Goal: Task Accomplishment & Management: Manage account settings

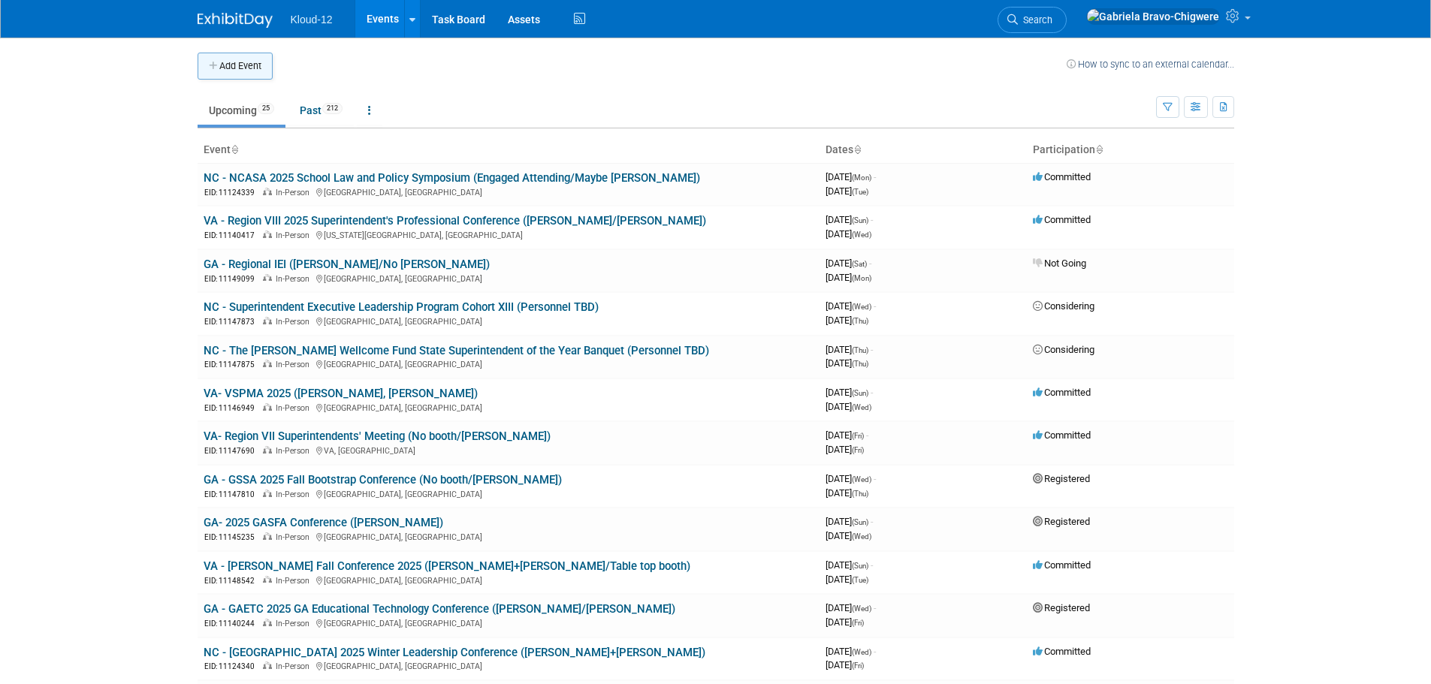
click at [228, 63] on button "Add Event" at bounding box center [235, 66] width 75 height 27
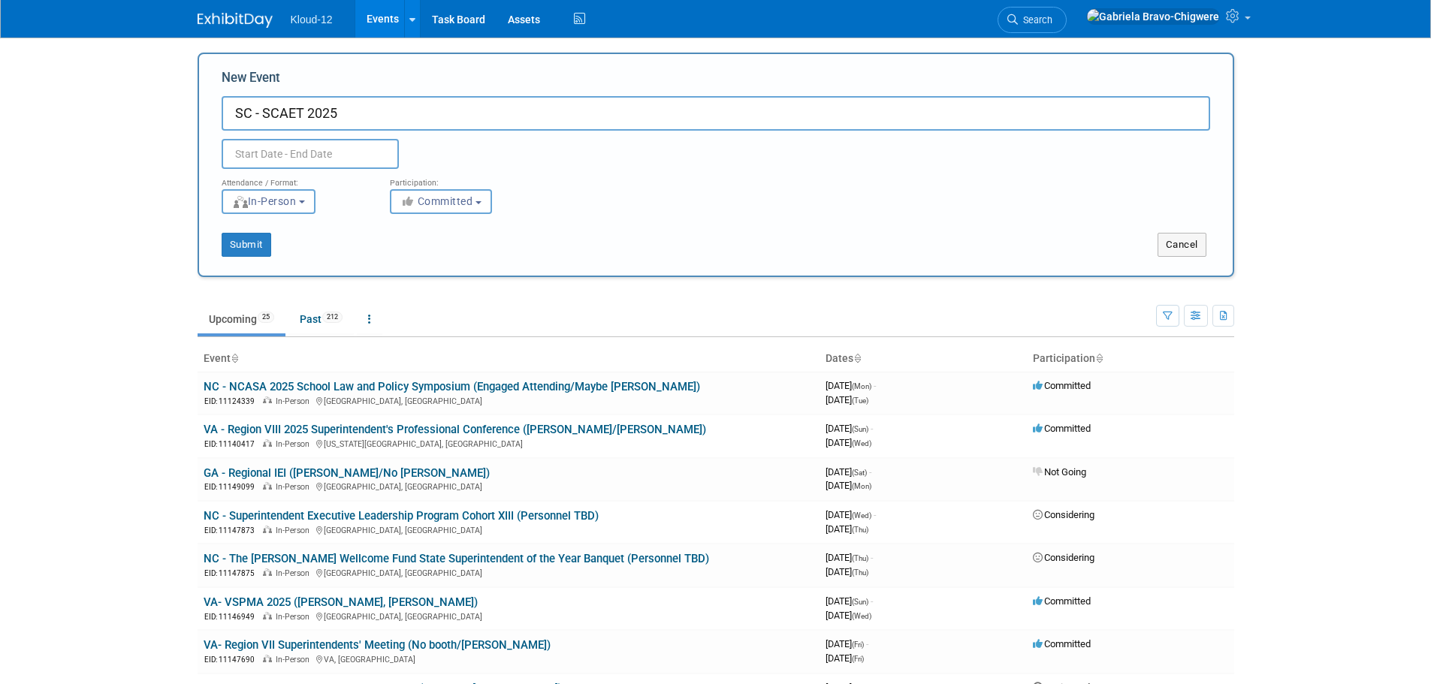
type input "SC - SCAET 2025"
click at [299, 159] on input "text" at bounding box center [310, 154] width 177 height 30
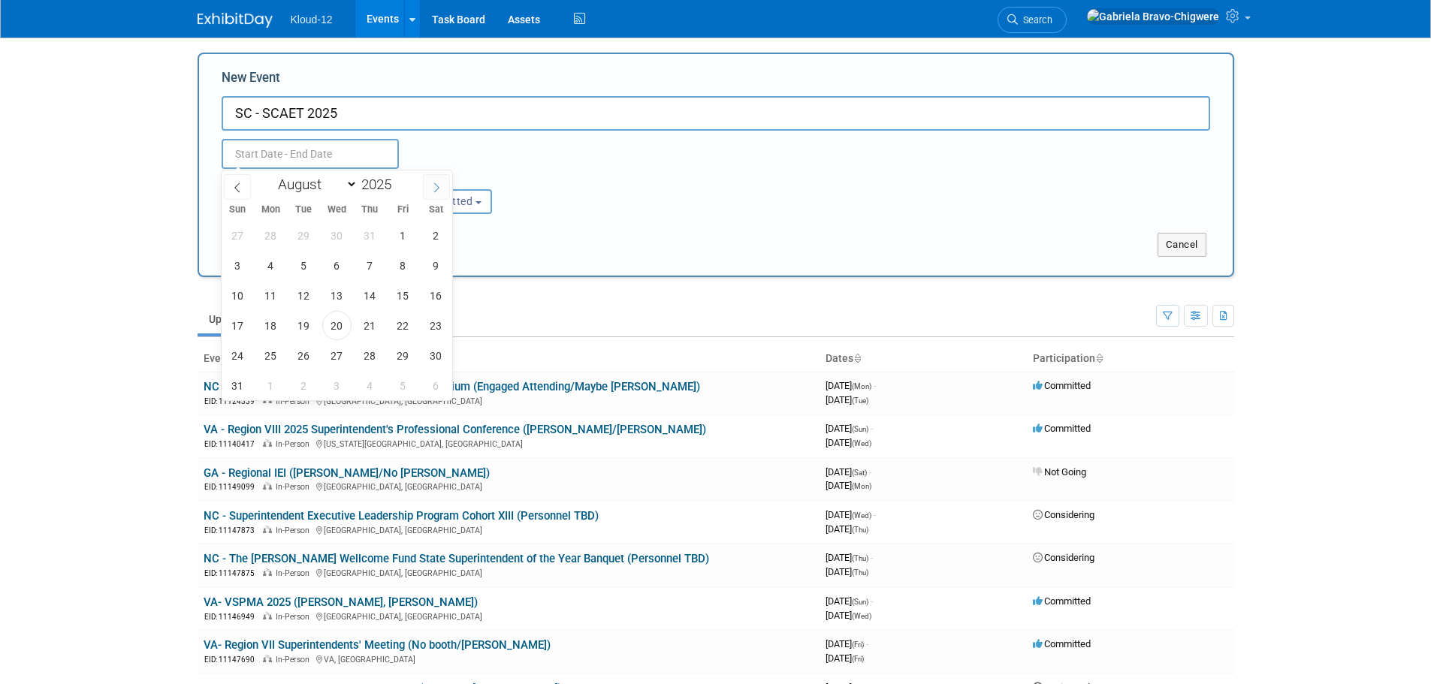
click at [430, 189] on span at bounding box center [436, 187] width 27 height 26
select select "9"
click at [306, 355] on span "28" at bounding box center [303, 355] width 29 height 29
click at [406, 354] on span "31" at bounding box center [402, 355] width 29 height 29
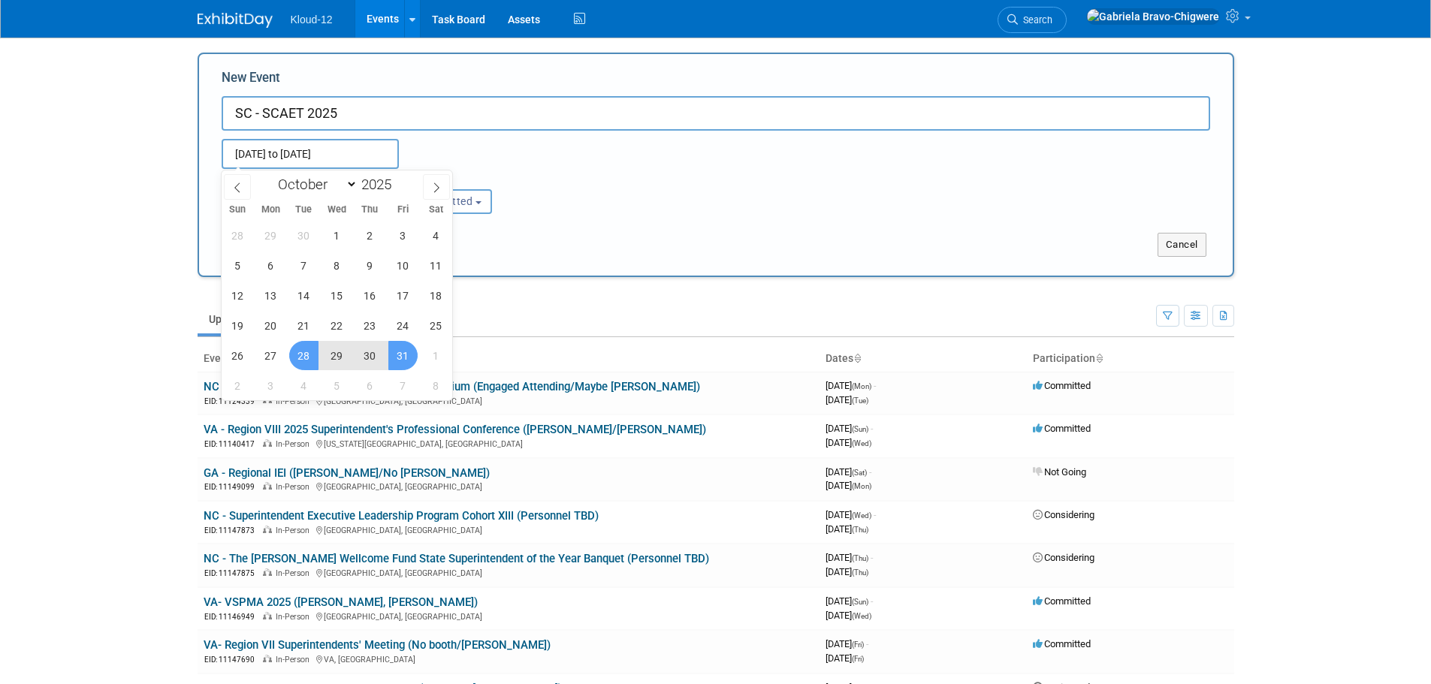
type input "[DATE] to [DATE]"
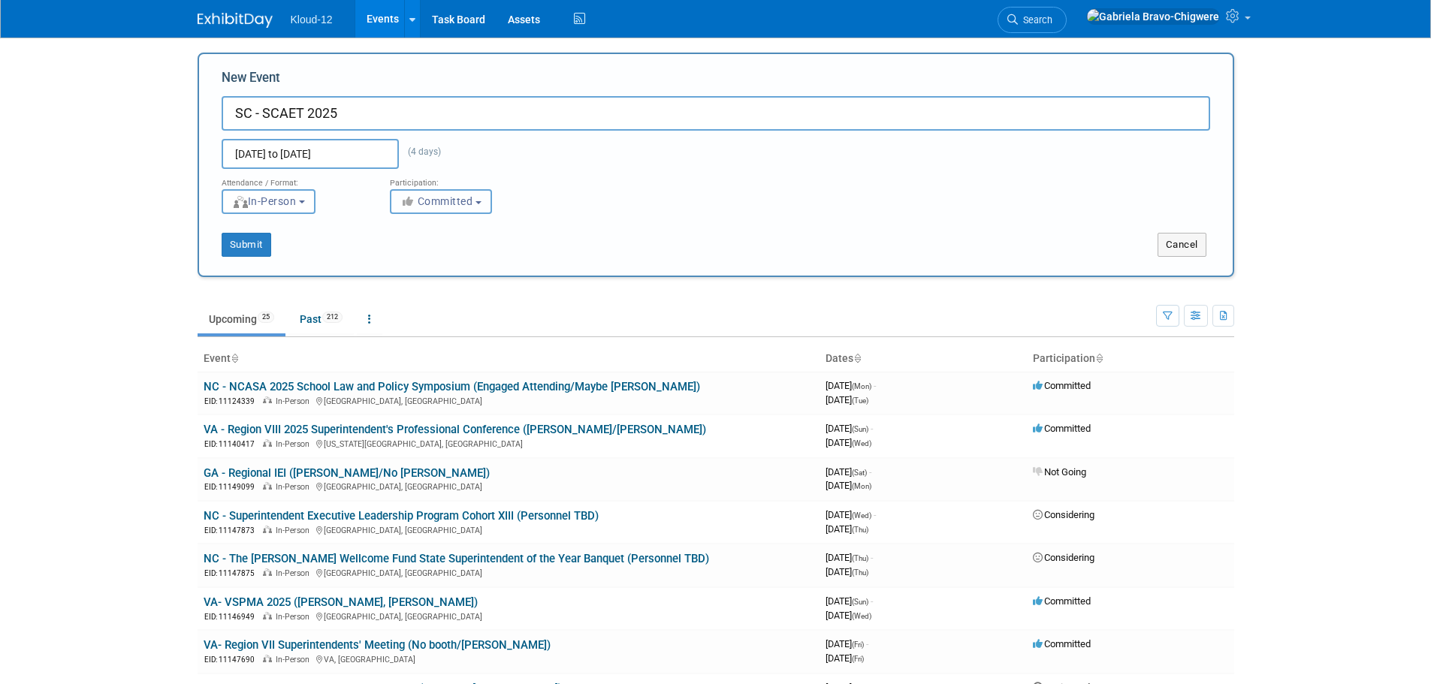
click at [487, 207] on button "Committed" at bounding box center [441, 201] width 102 height 25
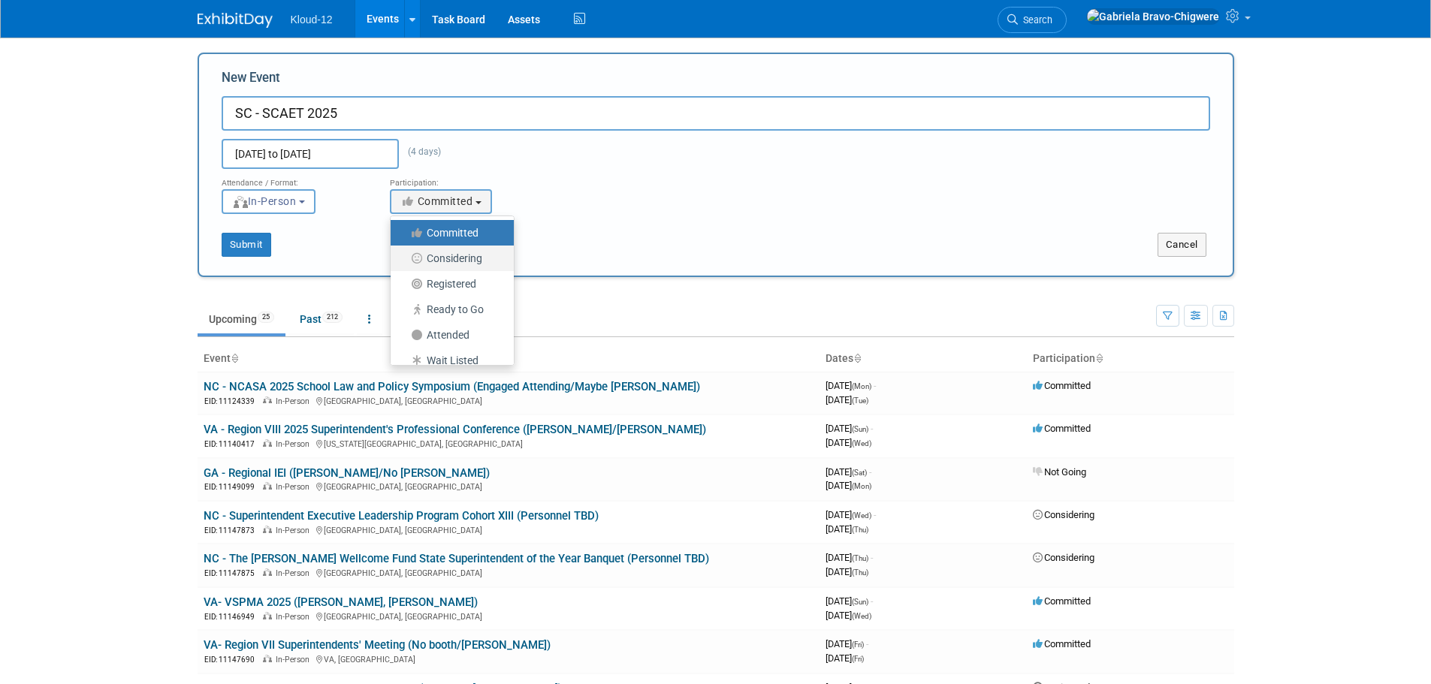
click at [483, 258] on label "Considering" at bounding box center [448, 259] width 101 height 20
click at [404, 258] on input "Considering" at bounding box center [399, 259] width 10 height 10
select select "2"
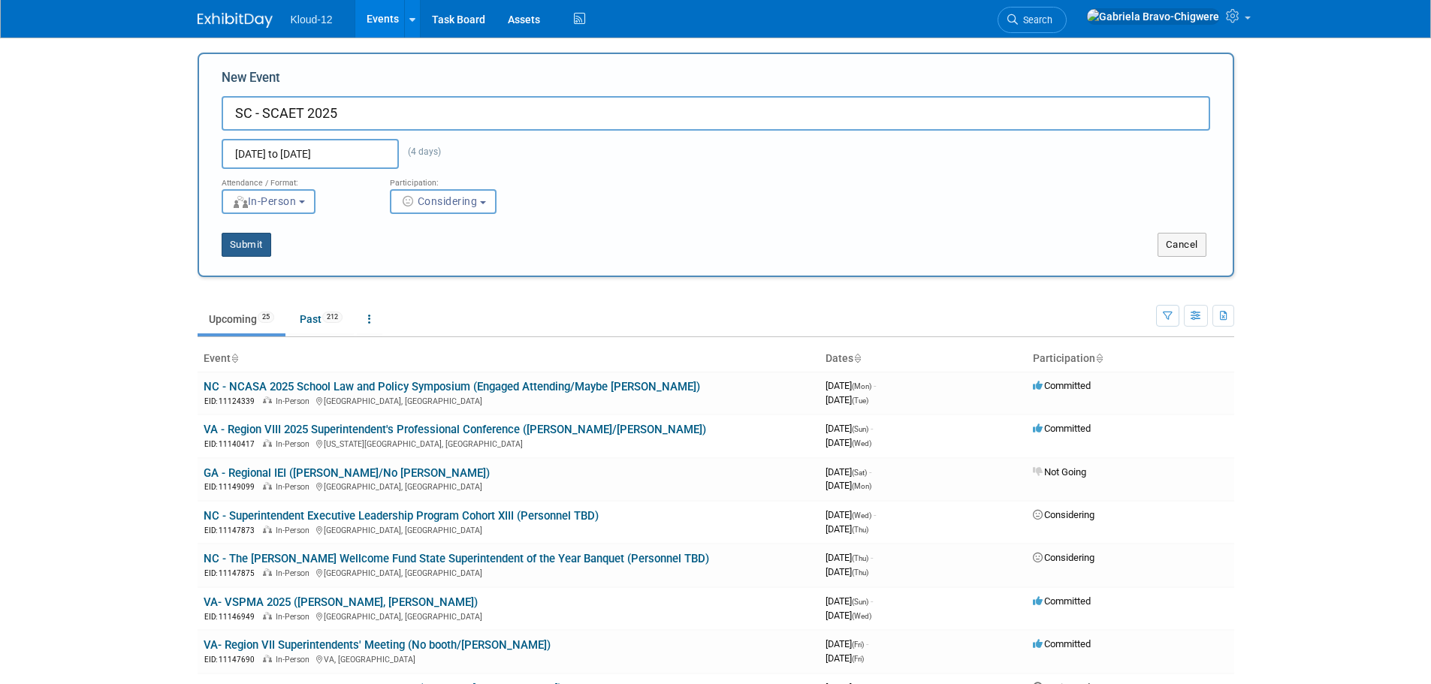
click at [241, 249] on button "Submit" at bounding box center [247, 245] width 50 height 24
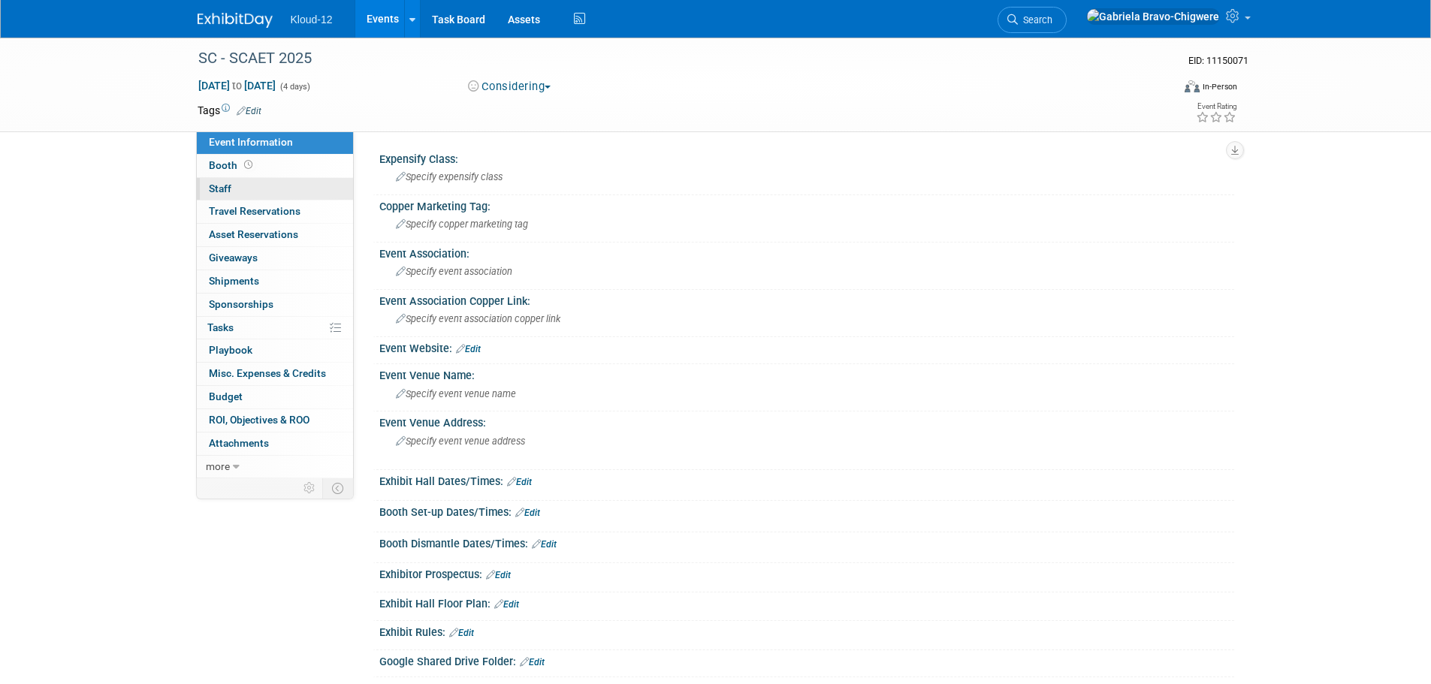
click at [221, 186] on span "Staff 0" at bounding box center [220, 189] width 23 height 12
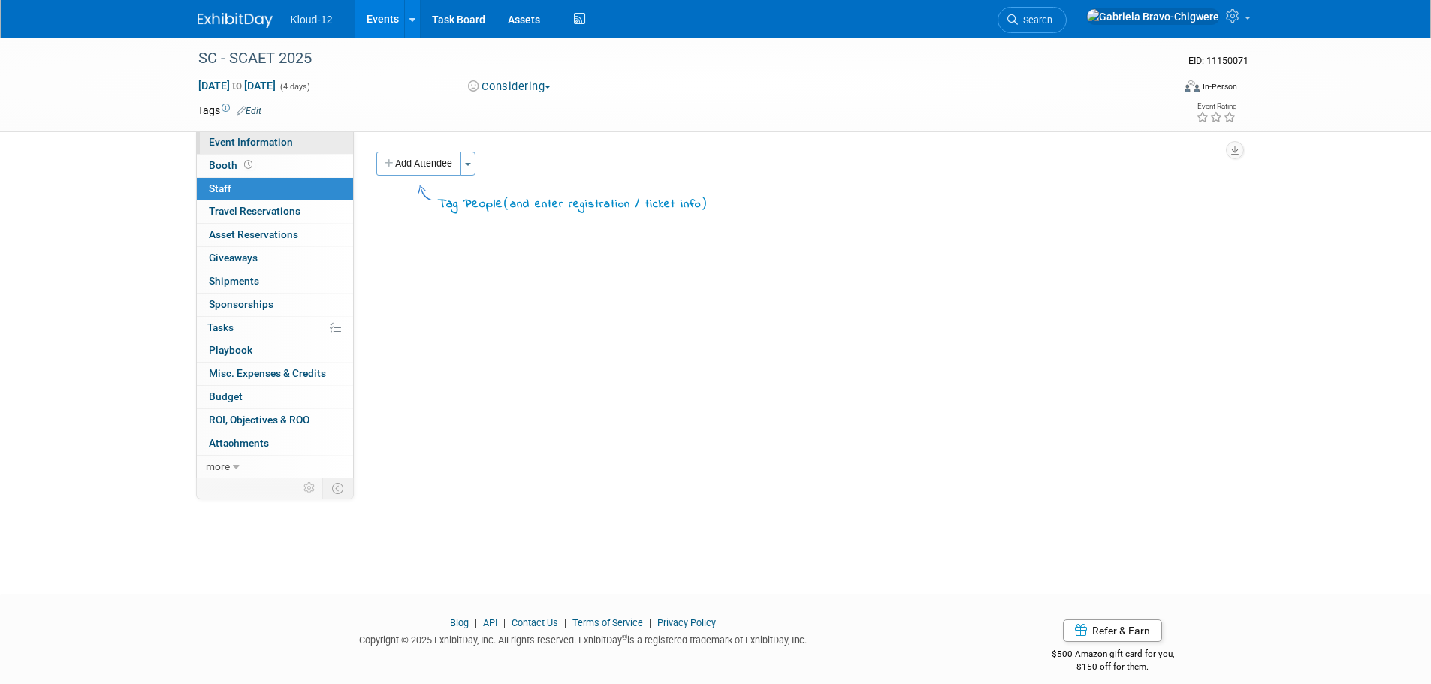
click at [278, 144] on span "Event Information" at bounding box center [251, 142] width 84 height 12
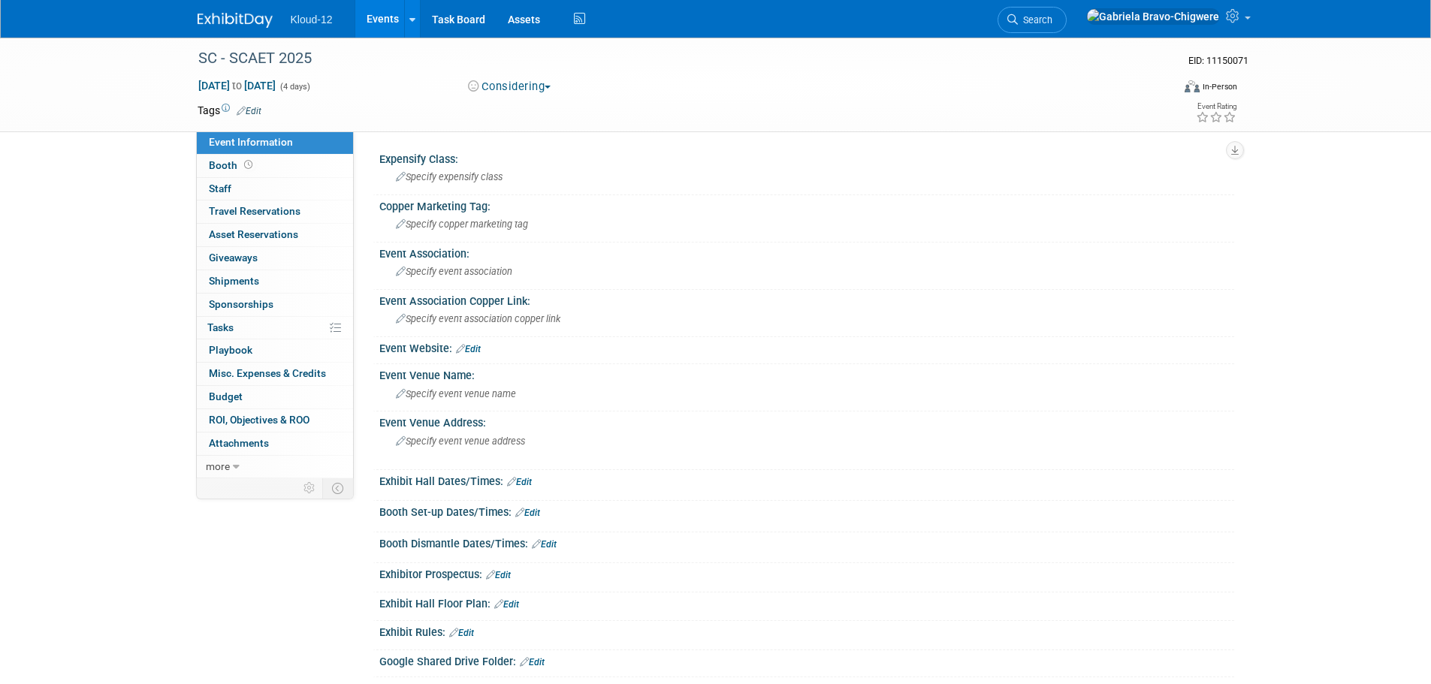
click at [476, 344] on link "Edit" at bounding box center [468, 349] width 25 height 11
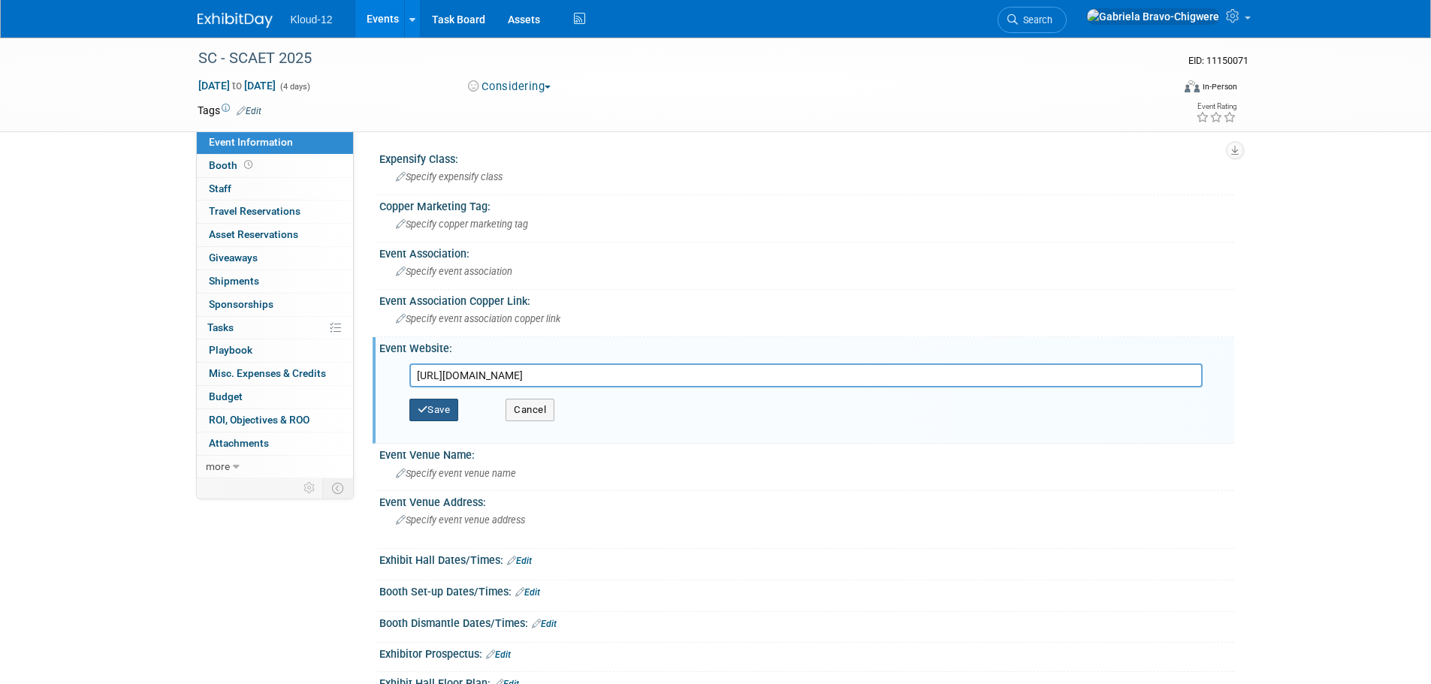
type input "https://elandregistration.com/v2/elandreg/index.php?e=LVxq3IplW4o%3D"
click at [449, 408] on button "Save" at bounding box center [434, 410] width 50 height 23
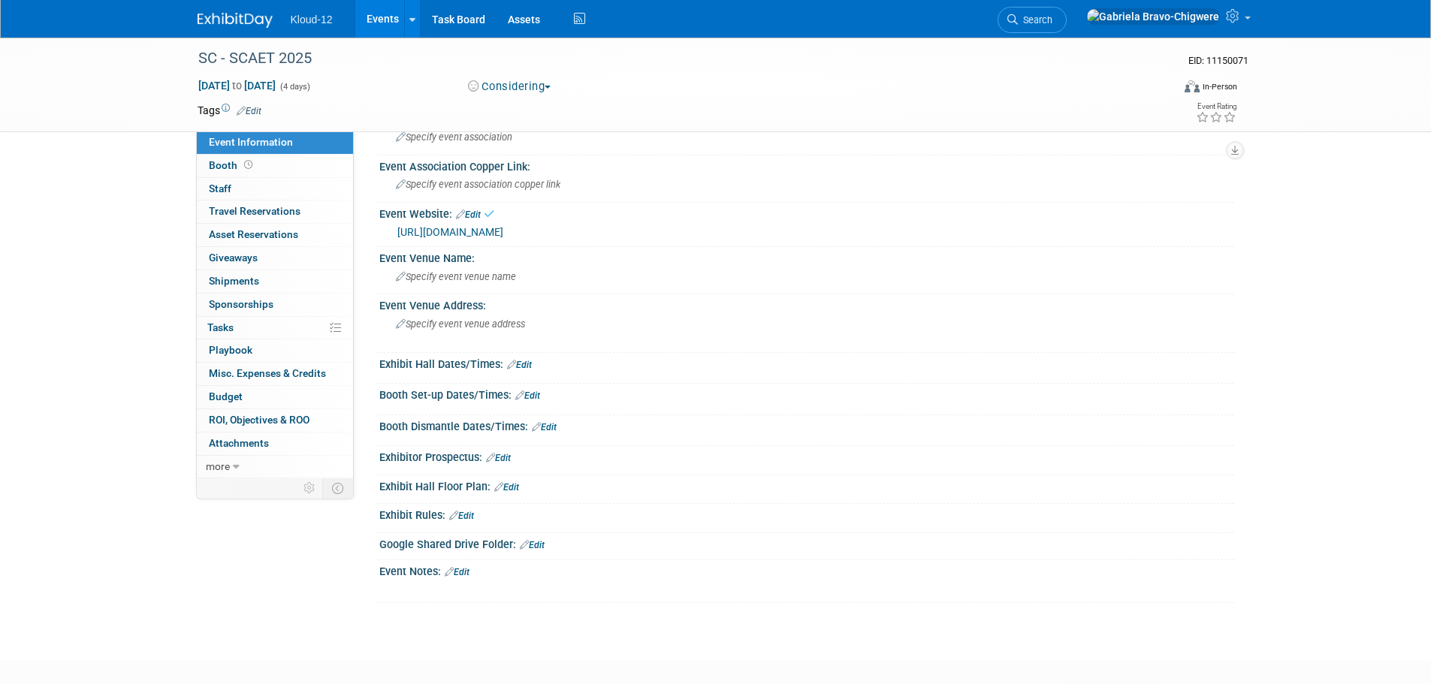
scroll to position [150, 0]
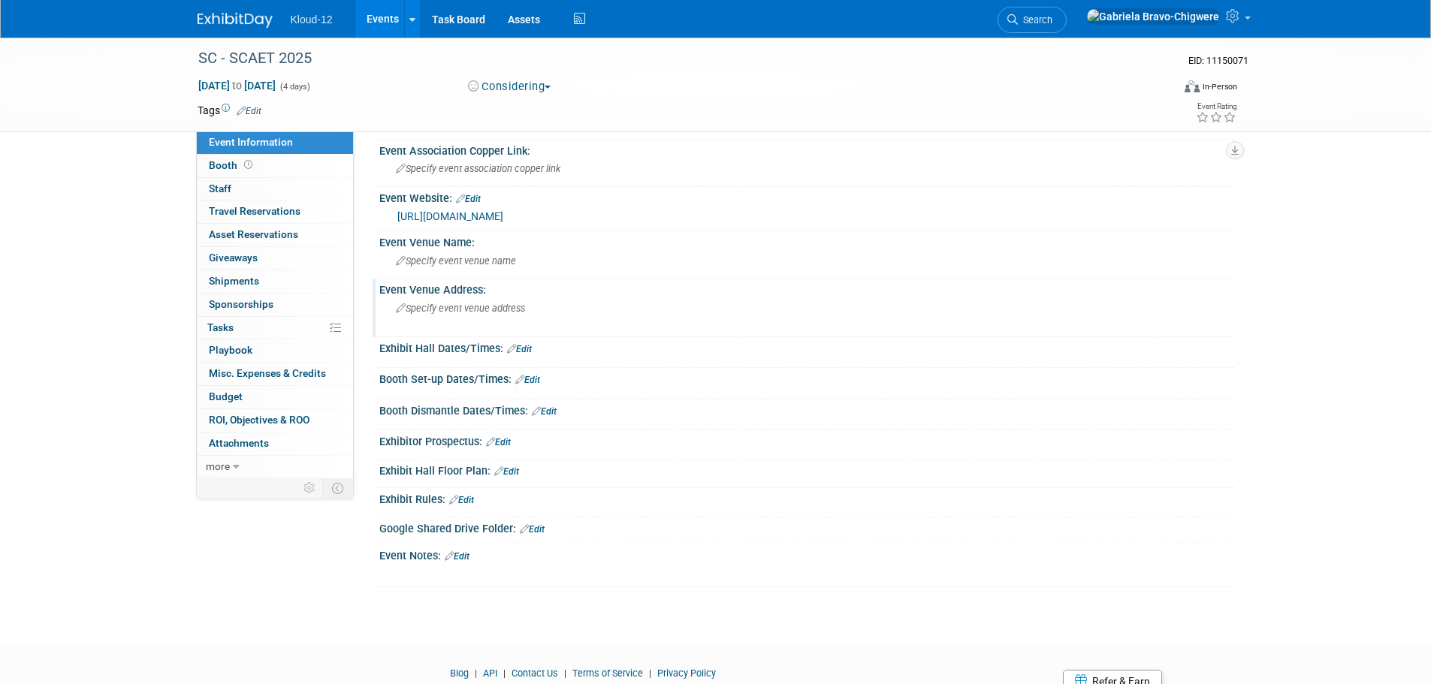
click at [456, 309] on span "Specify event venue address" at bounding box center [460, 308] width 129 height 11
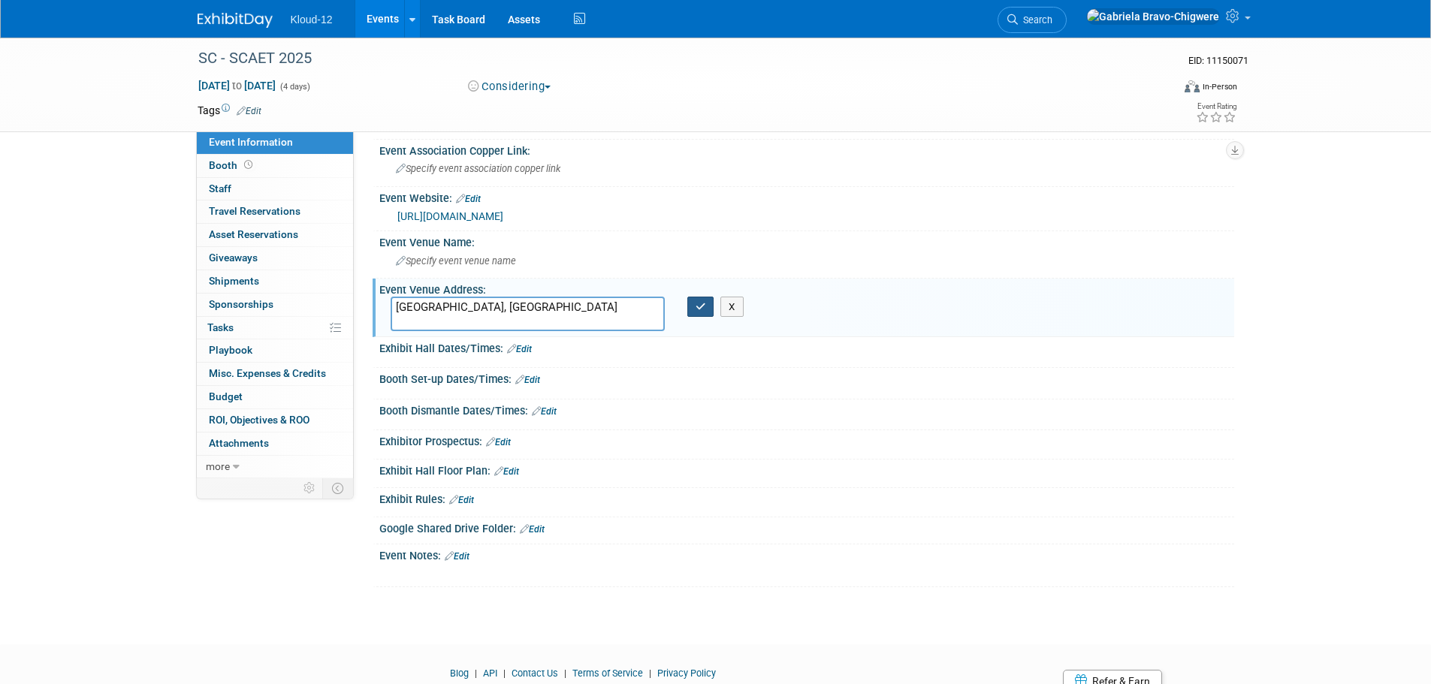
type textarea "Myrtle Beach, SC"
click at [703, 303] on icon "button" at bounding box center [701, 307] width 11 height 10
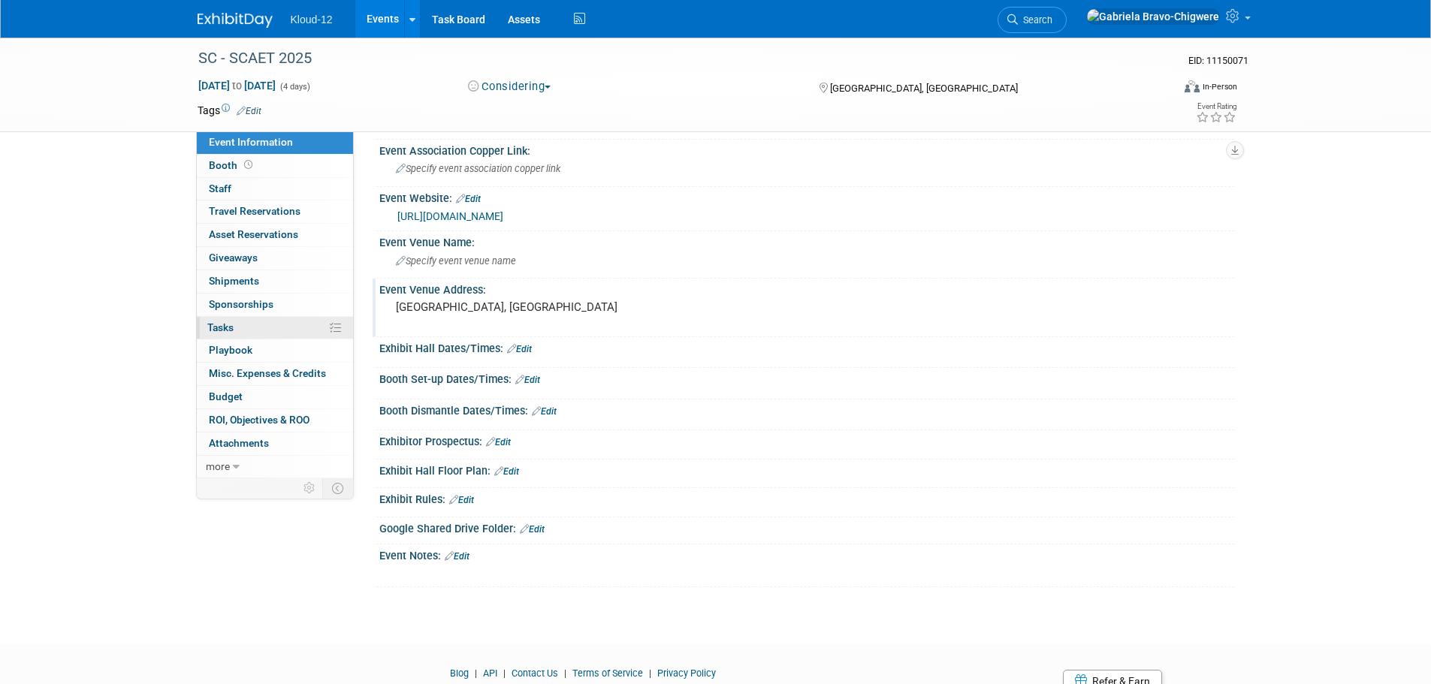
click at [240, 324] on link "0% Tasks 0%" at bounding box center [275, 328] width 156 height 23
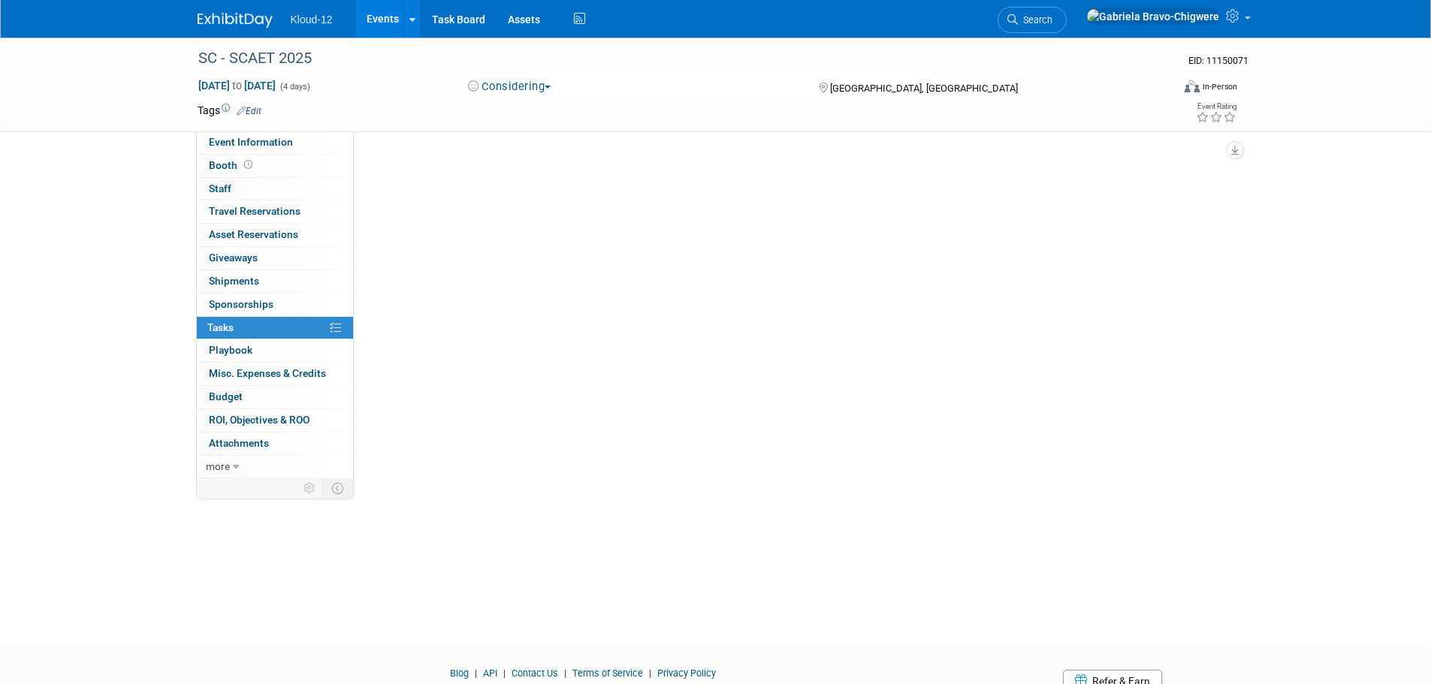
scroll to position [0, 0]
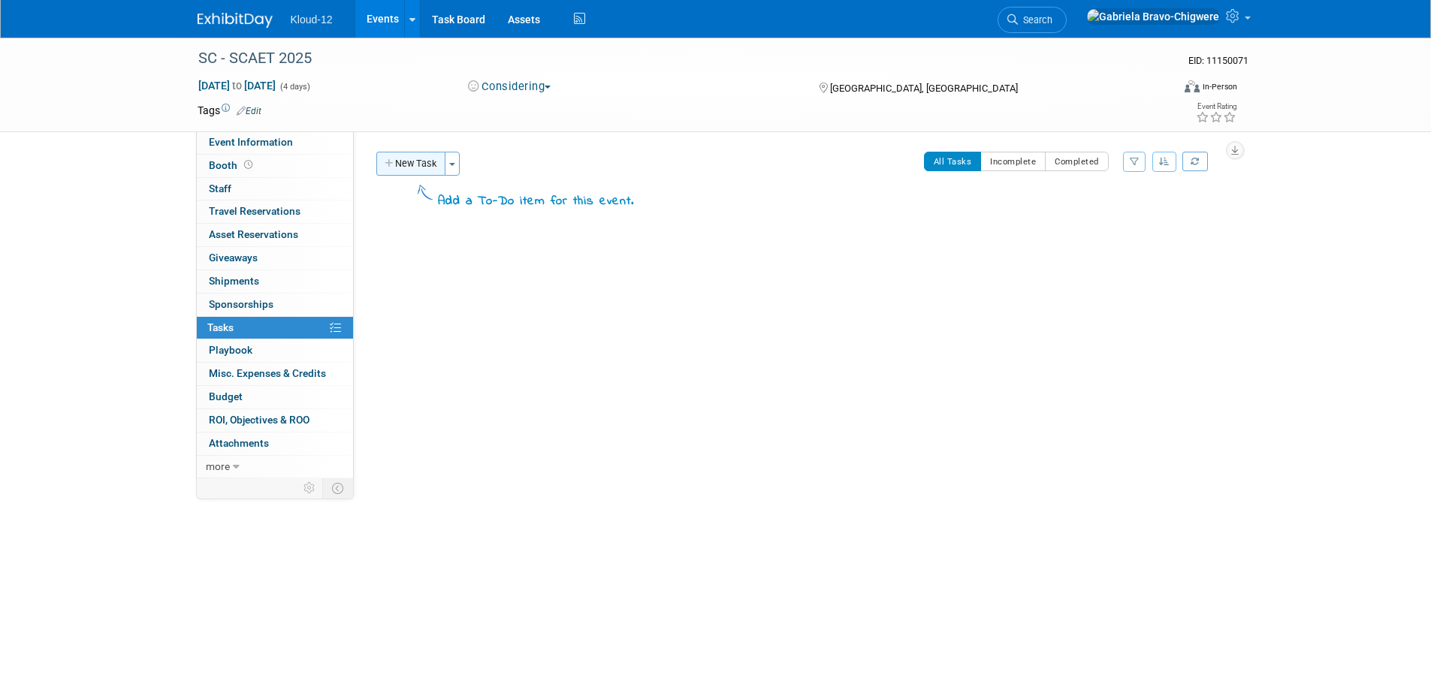
click at [411, 163] on button "New Task" at bounding box center [410, 164] width 69 height 24
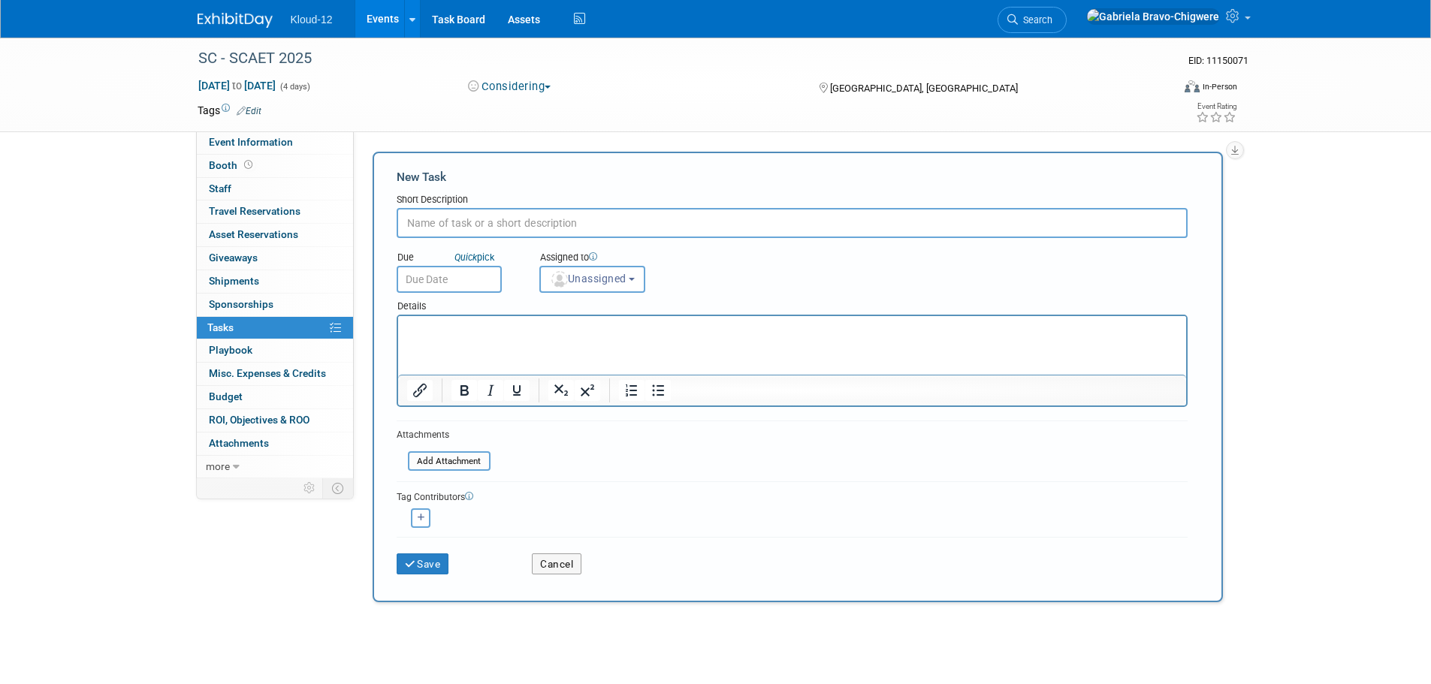
click at [441, 227] on input "text" at bounding box center [792, 223] width 791 height 30
type input "Determine attendance for this conference"
click at [433, 278] on input "text" at bounding box center [449, 279] width 105 height 27
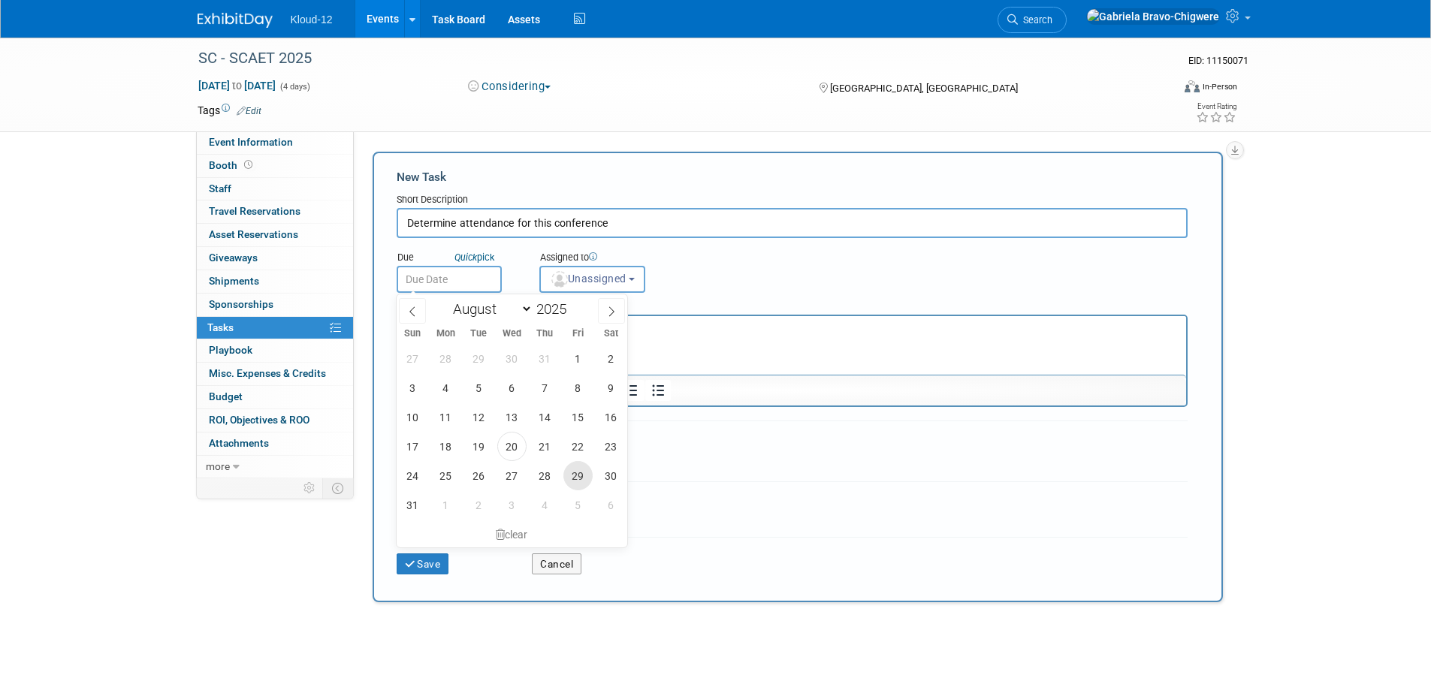
click at [573, 473] on span "29" at bounding box center [577, 475] width 29 height 29
type input "Aug 29, 2025"
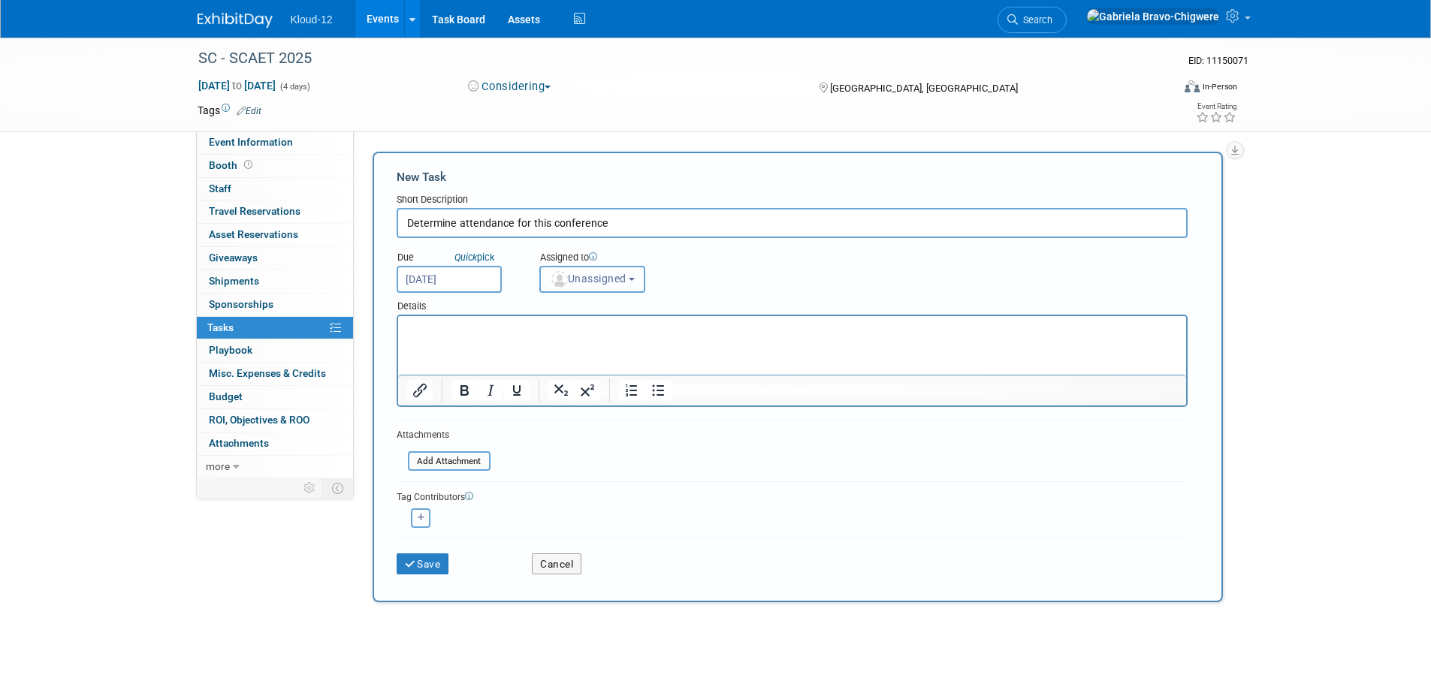
click at [600, 288] on button "Unassigned" at bounding box center [592, 279] width 107 height 27
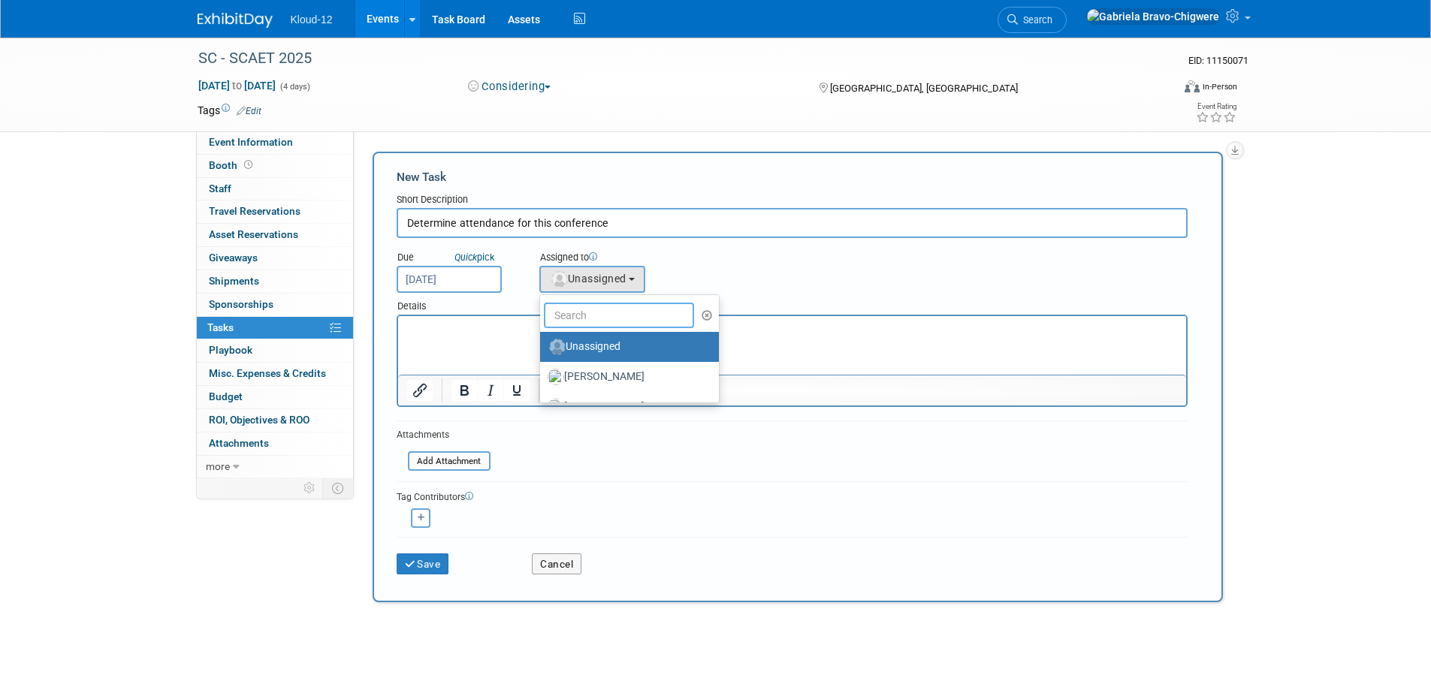
click at [602, 314] on input "text" at bounding box center [619, 316] width 150 height 26
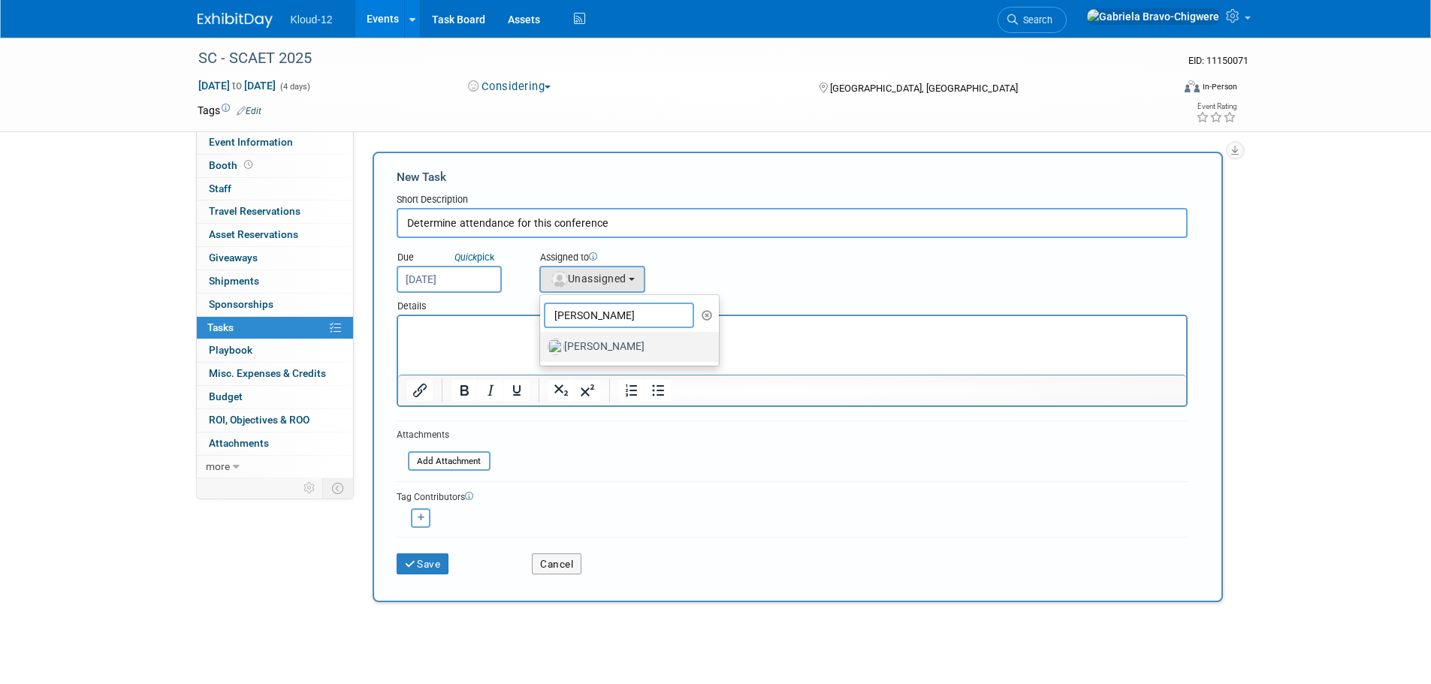
type input "jason"
click at [603, 346] on label "Jason Ulmer" at bounding box center [626, 347] width 157 height 24
click at [542, 346] on input "Jason Ulmer" at bounding box center [538, 345] width 10 height 10
select select "9a913daa-c80f-43de-981d-04dd900274d0"
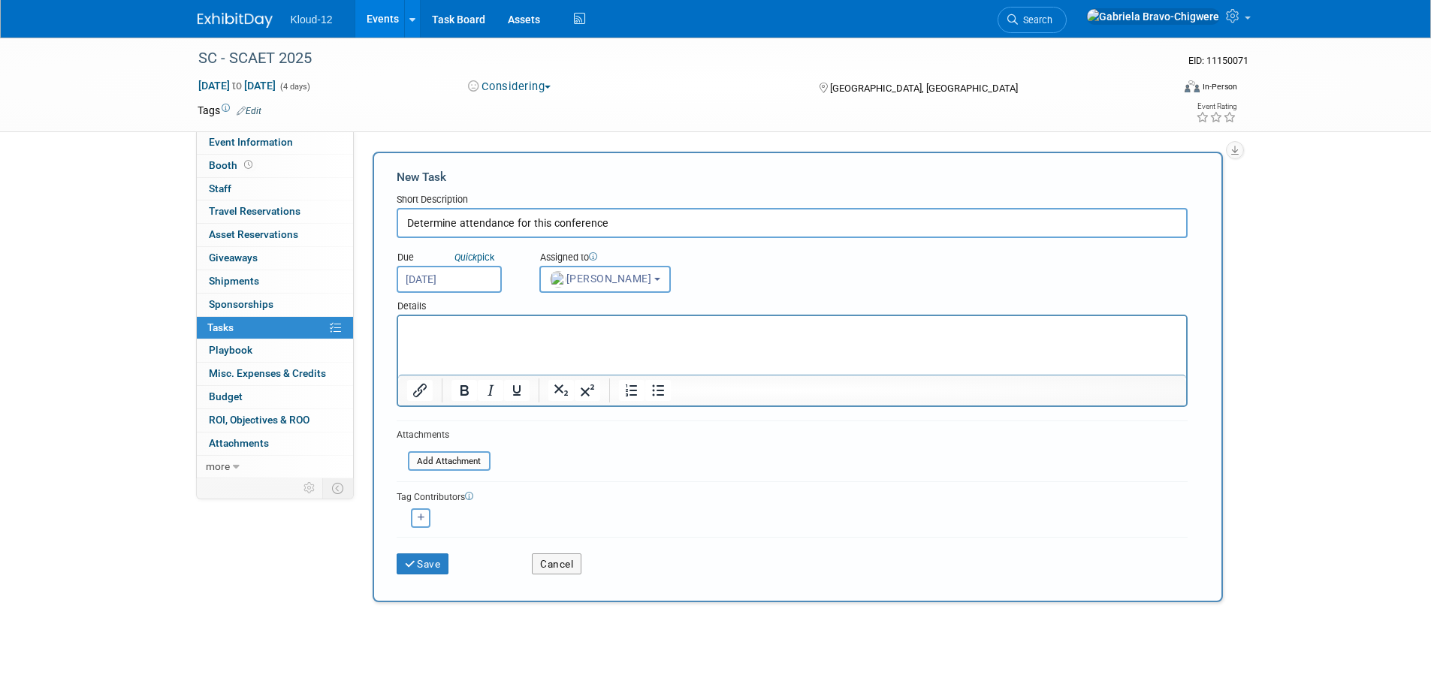
click at [470, 337] on html at bounding box center [791, 326] width 788 height 21
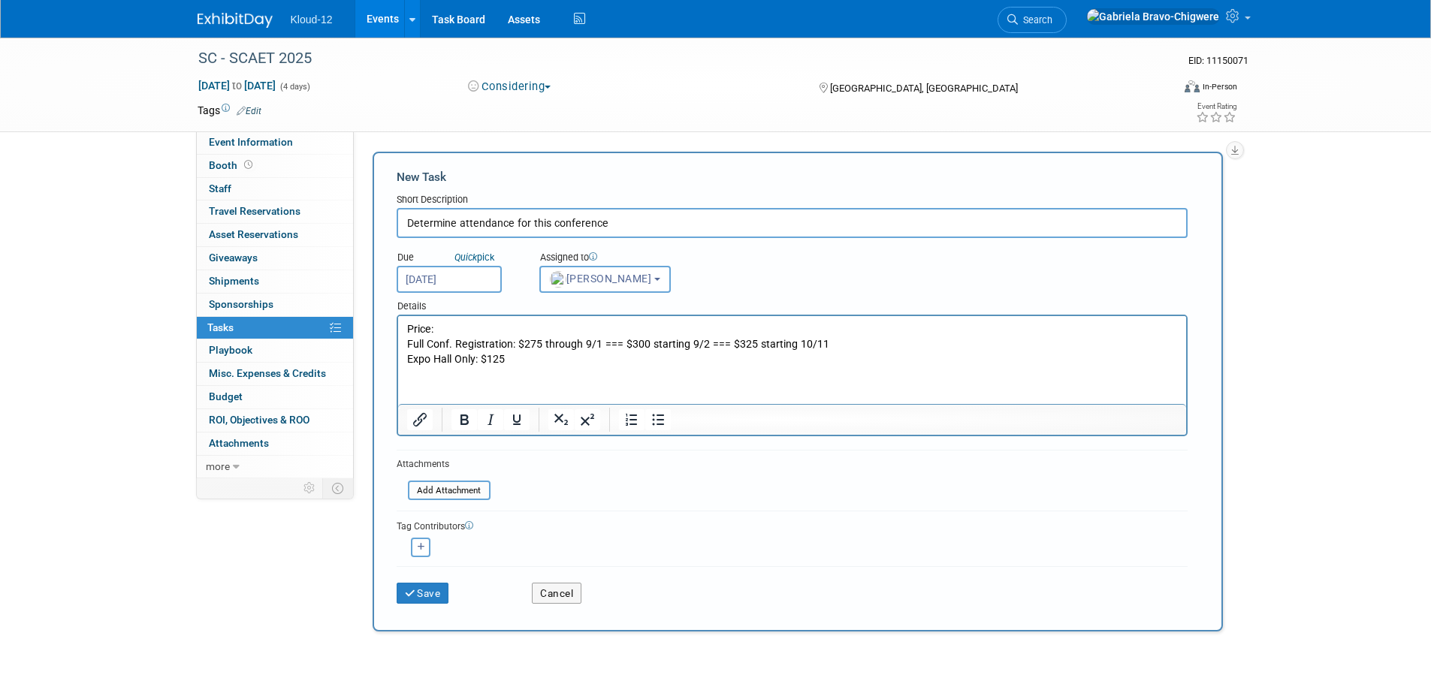
drag, startPoint x: 606, startPoint y: 224, endPoint x: 529, endPoint y: 228, distance: 77.5
click at [529, 228] on input "Determine attendance for this conference" at bounding box center [792, 223] width 791 height 30
type input "Determine attendance for SCAET"
click at [424, 596] on button "Save" at bounding box center [423, 593] width 53 height 21
